Goal: Find specific fact: Find specific fact

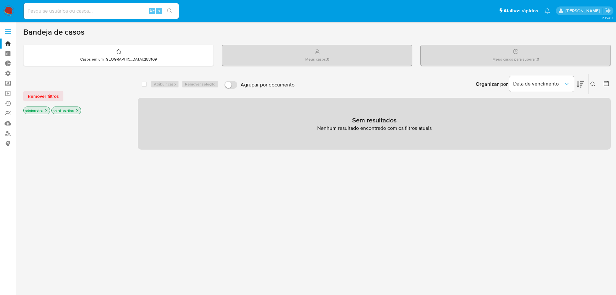
click at [82, 12] on input at bounding box center [101, 11] width 155 height 8
paste input "2602188861"
type input "2602188861"
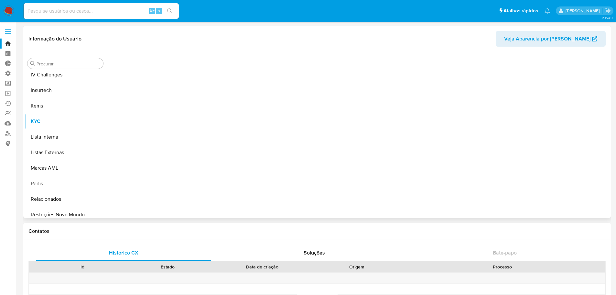
scroll to position [289, 0]
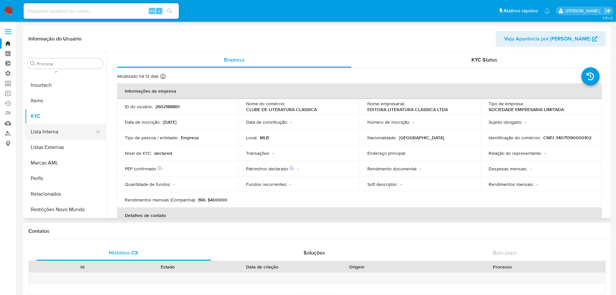
select select "10"
drag, startPoint x: 367, startPoint y: 110, endPoint x: 411, endPoint y: 111, distance: 44.3
click at [411, 111] on p "EDITORA LITERATURA CLASSICA LTDA" at bounding box center [408, 109] width 81 height 6
copy p "EDITORA LITERATURA"
click at [560, 138] on p "CNPJ 34071390000102" at bounding box center [568, 138] width 48 height 6
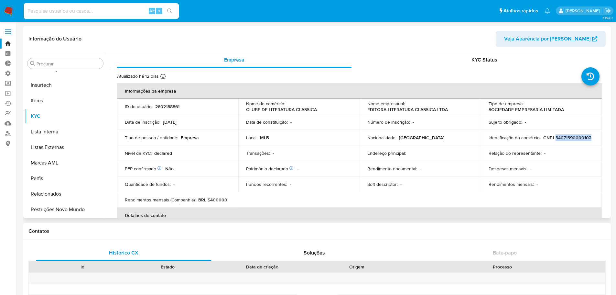
click at [560, 138] on p "CNPJ 34071390000102" at bounding box center [568, 138] width 48 height 6
copy p "34071390000102"
